Goal: Navigation & Orientation: Find specific page/section

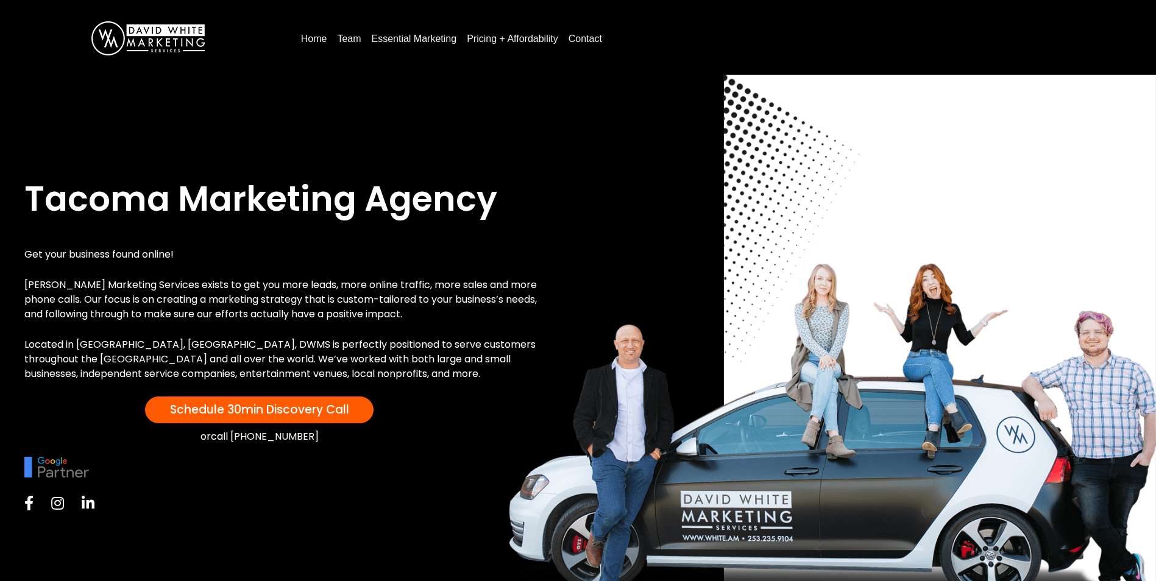
click at [351, 38] on link "Team" at bounding box center [349, 39] width 34 height 20
click at [350, 39] on link "Team" at bounding box center [349, 39] width 34 height 20
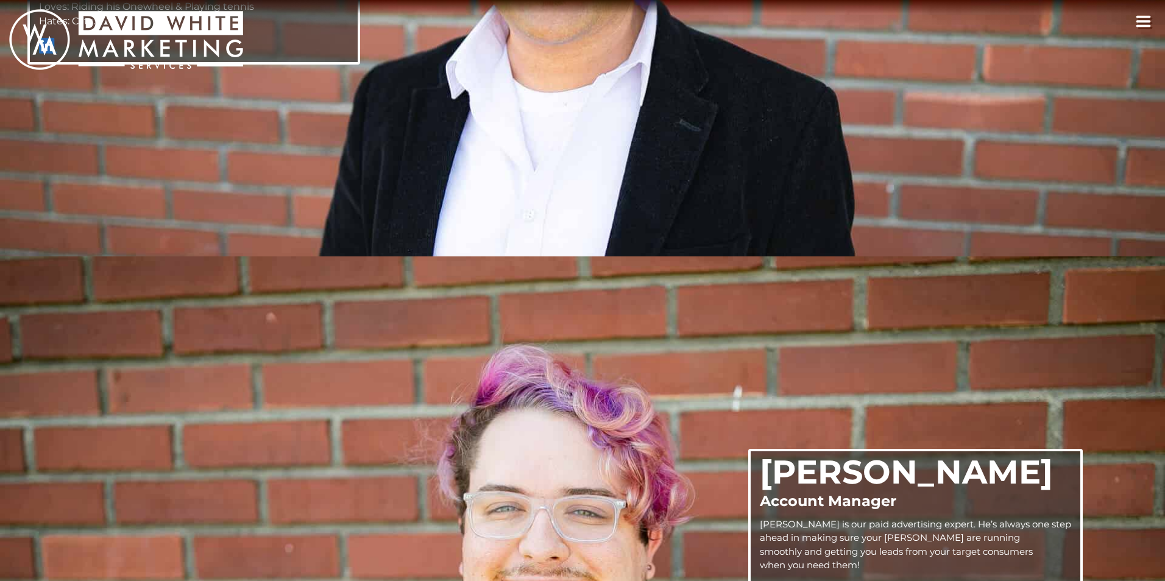
scroll to position [581, 0]
